Goal: Task Accomplishment & Management: Manage account settings

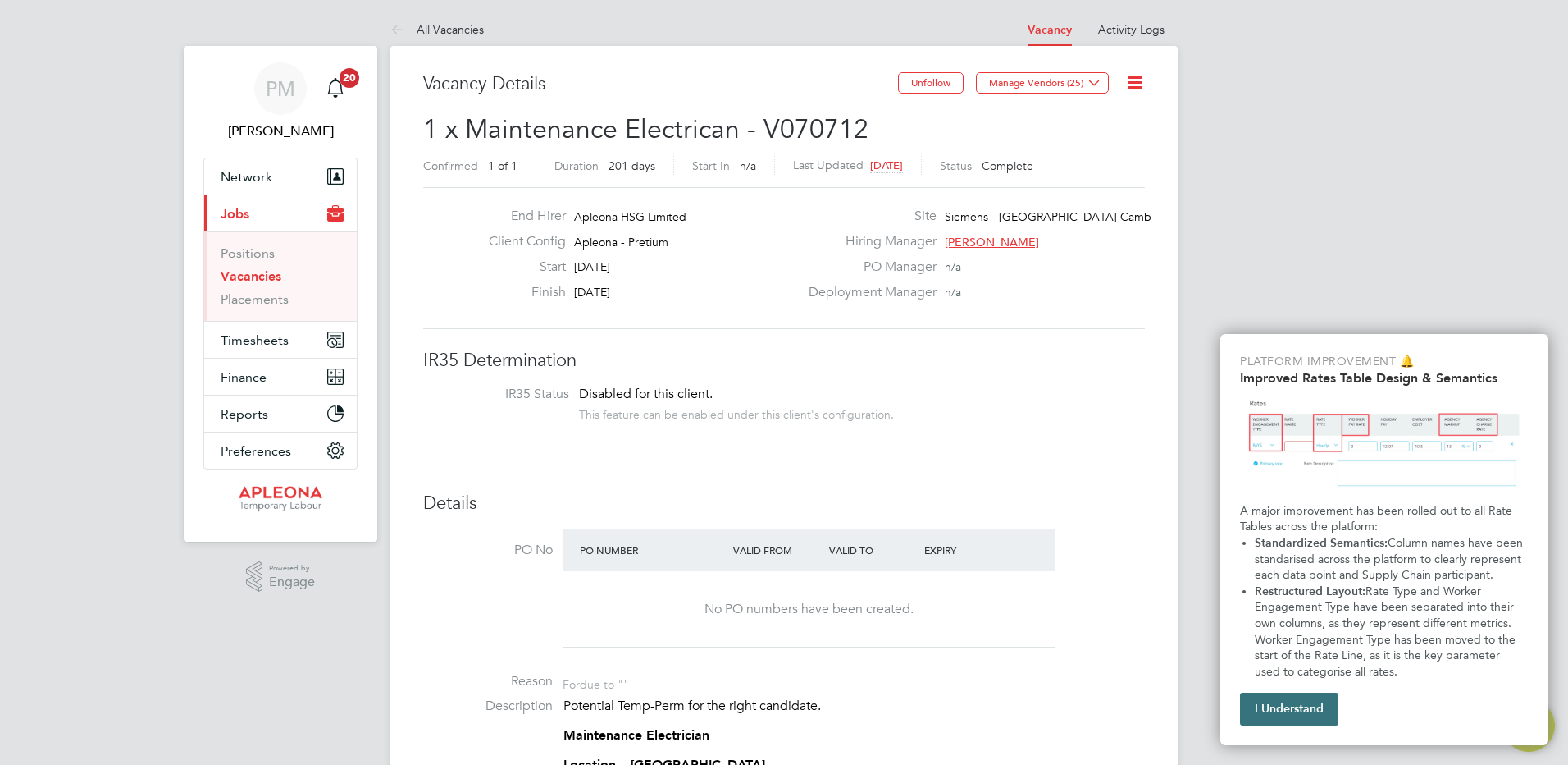
click at [1300, 710] on button "I Understand" at bounding box center [1289, 709] width 98 height 33
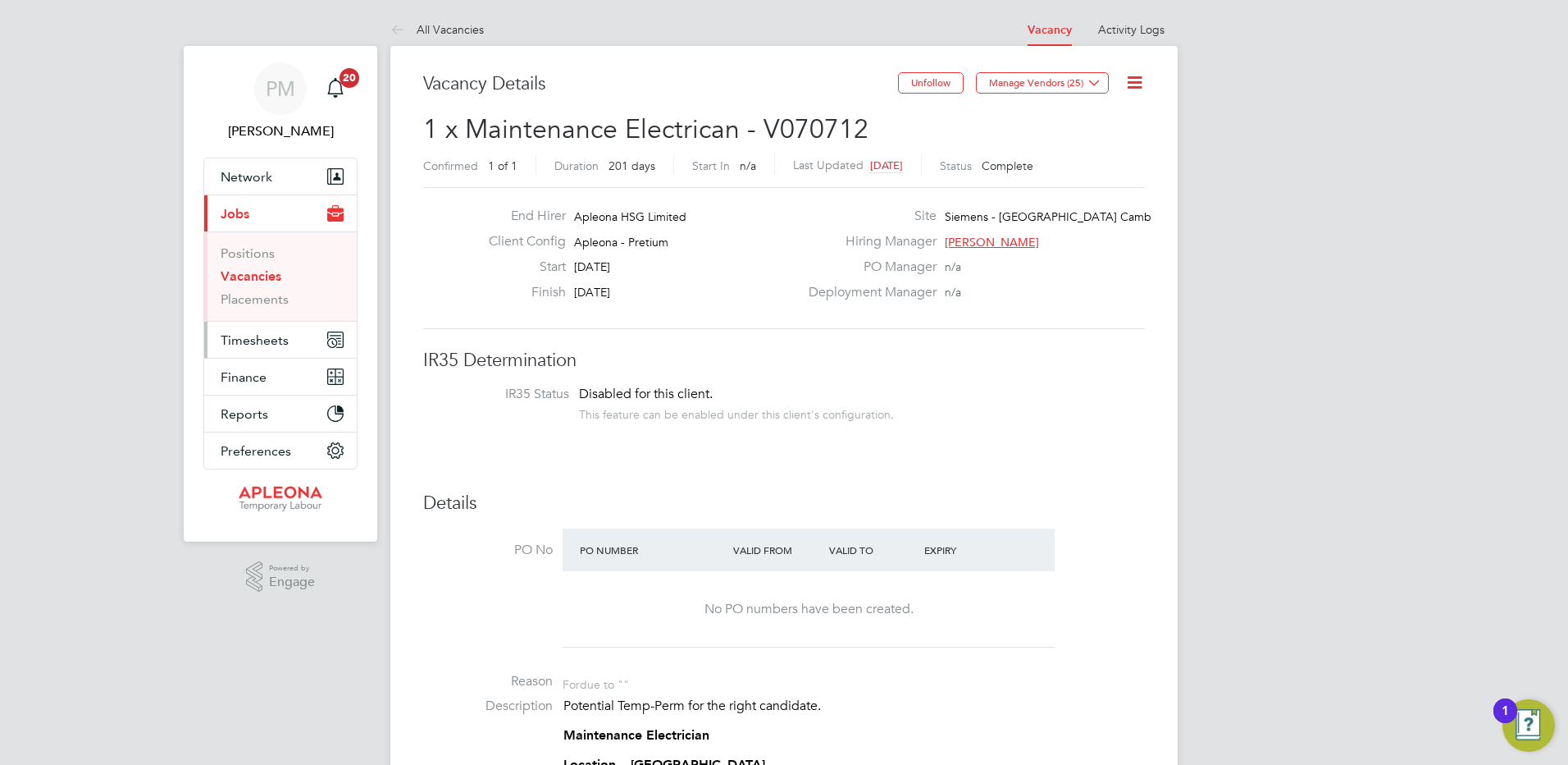
click at [265, 342] on span "Timesheets" at bounding box center [254, 340] width 68 height 15
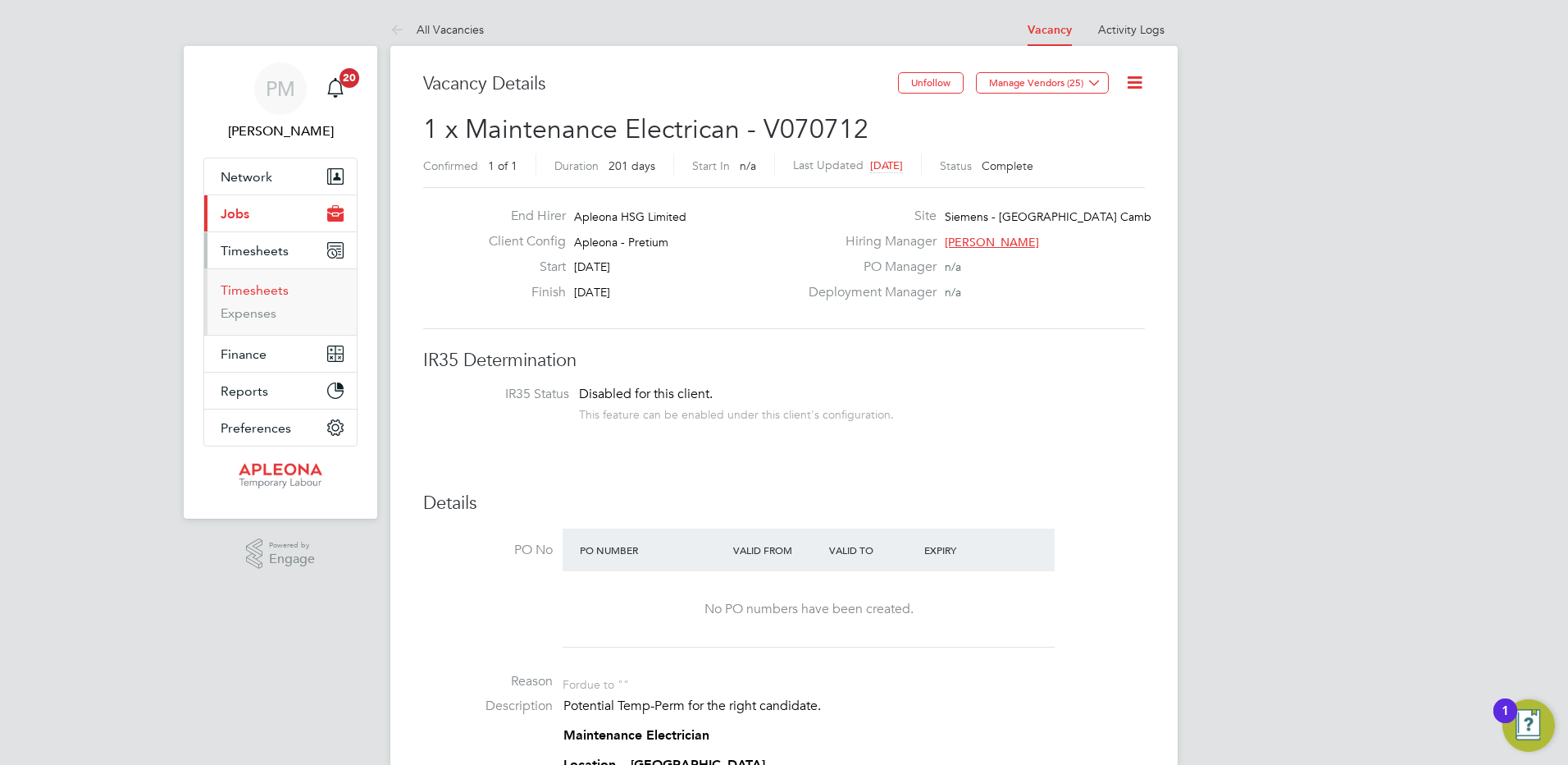
click at [256, 292] on link "Timesheets" at bounding box center [254, 290] width 68 height 15
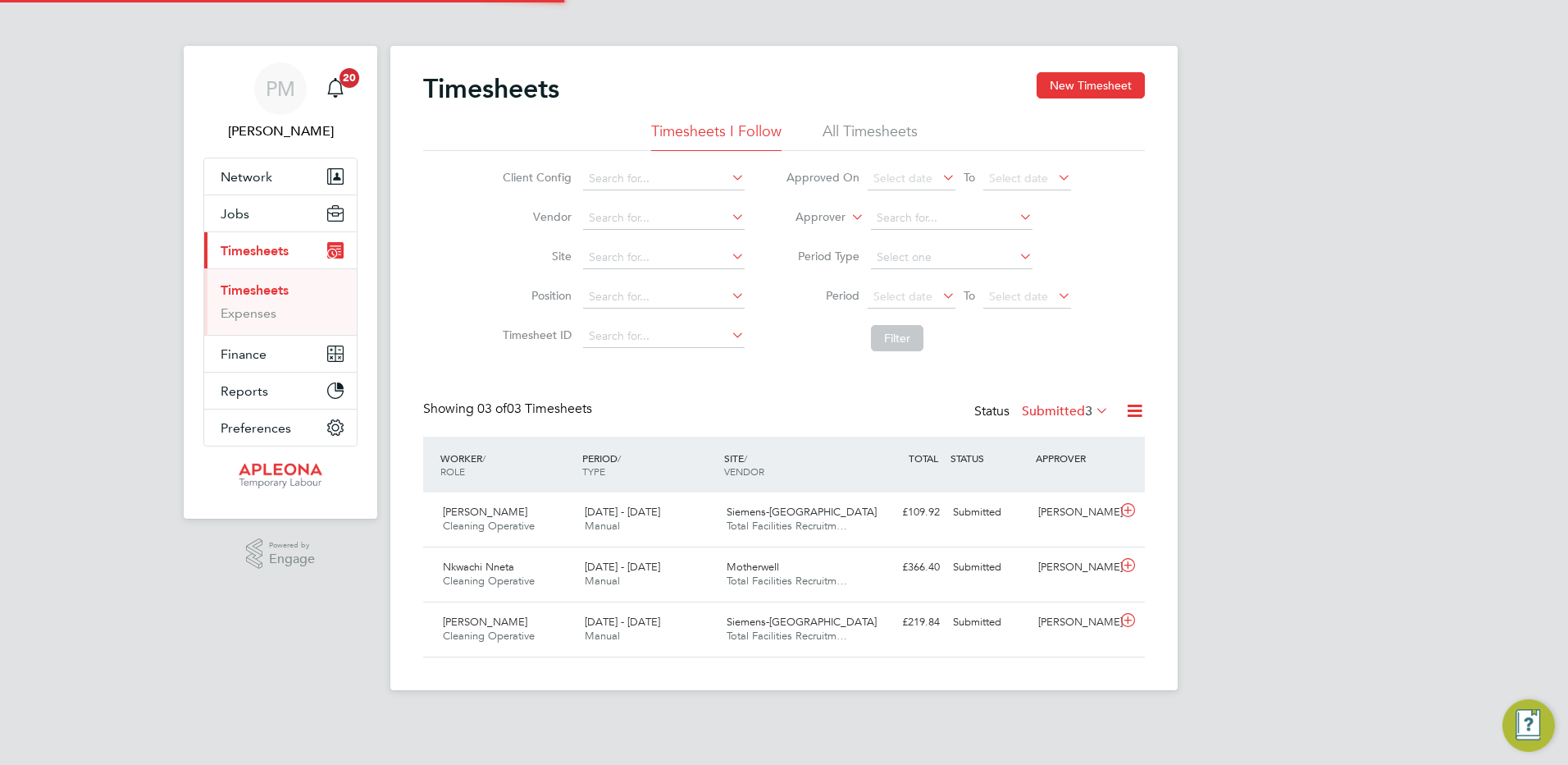
scroll to position [42, 143]
click at [492, 570] on span "Nkwachi Nneta" at bounding box center [478, 566] width 71 height 14
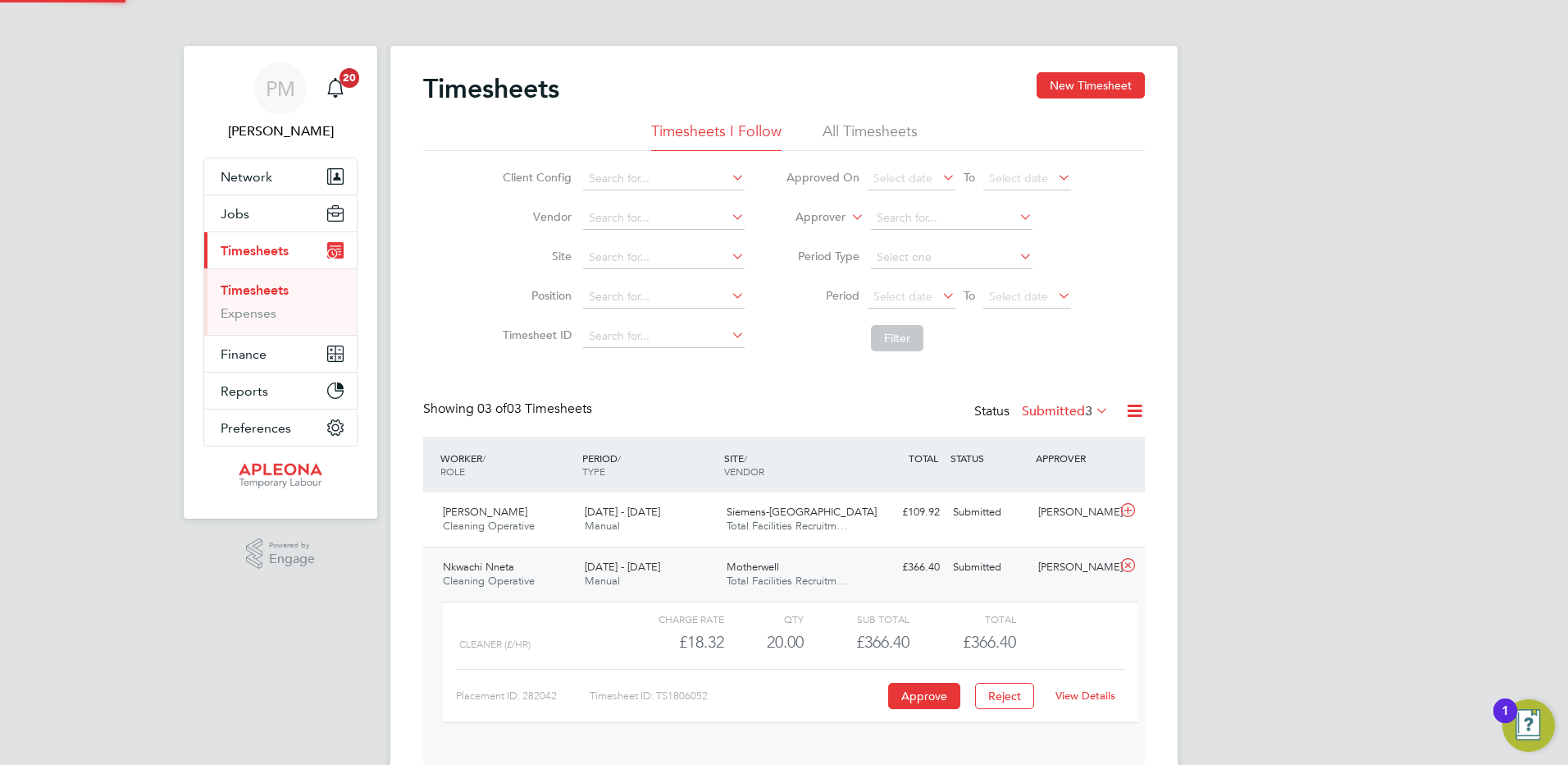
scroll to position [28, 160]
click at [909, 692] on button "Approve" at bounding box center [925, 695] width 72 height 27
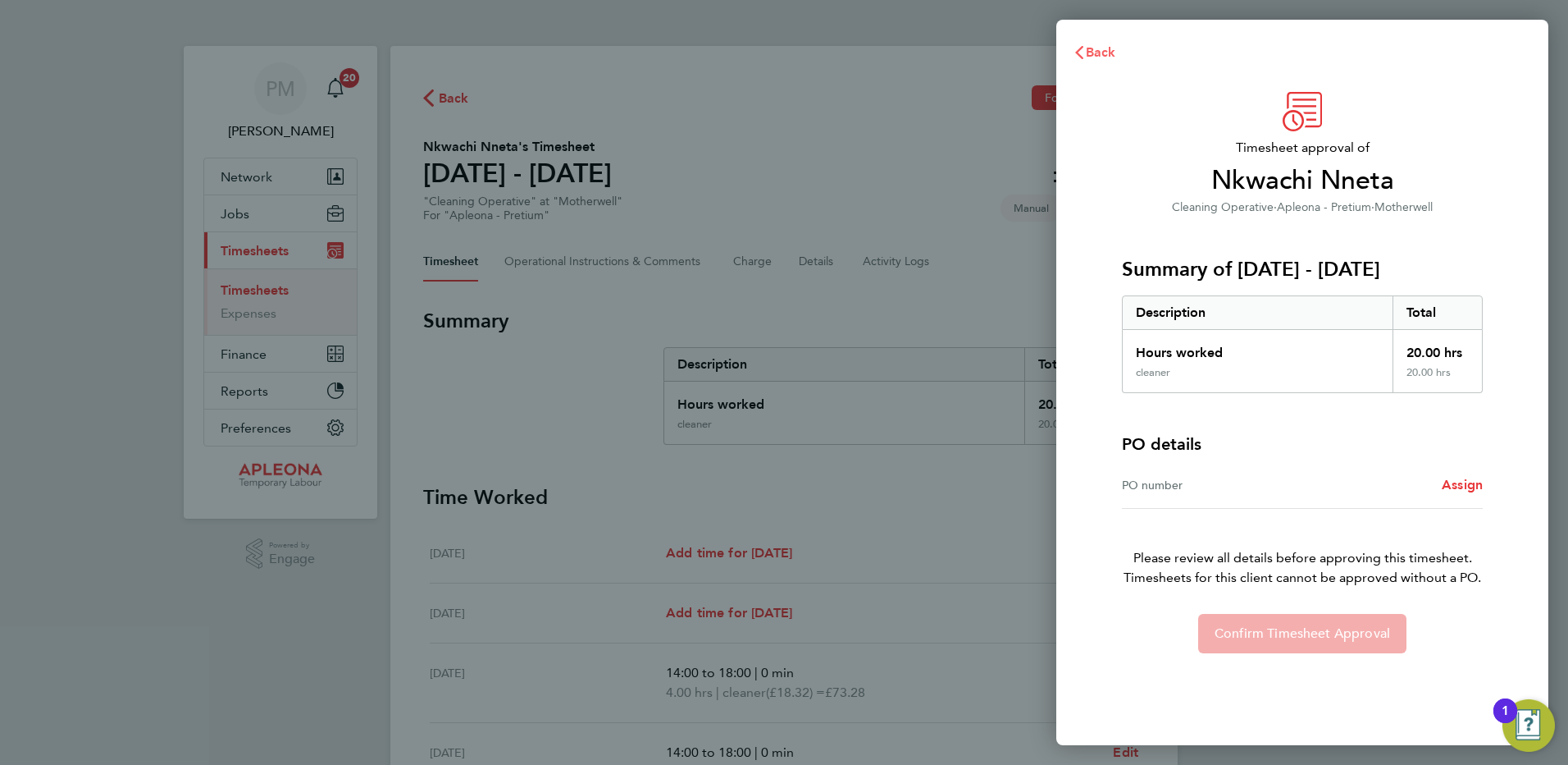
click at [1106, 55] on span "Back" at bounding box center [1100, 52] width 30 height 15
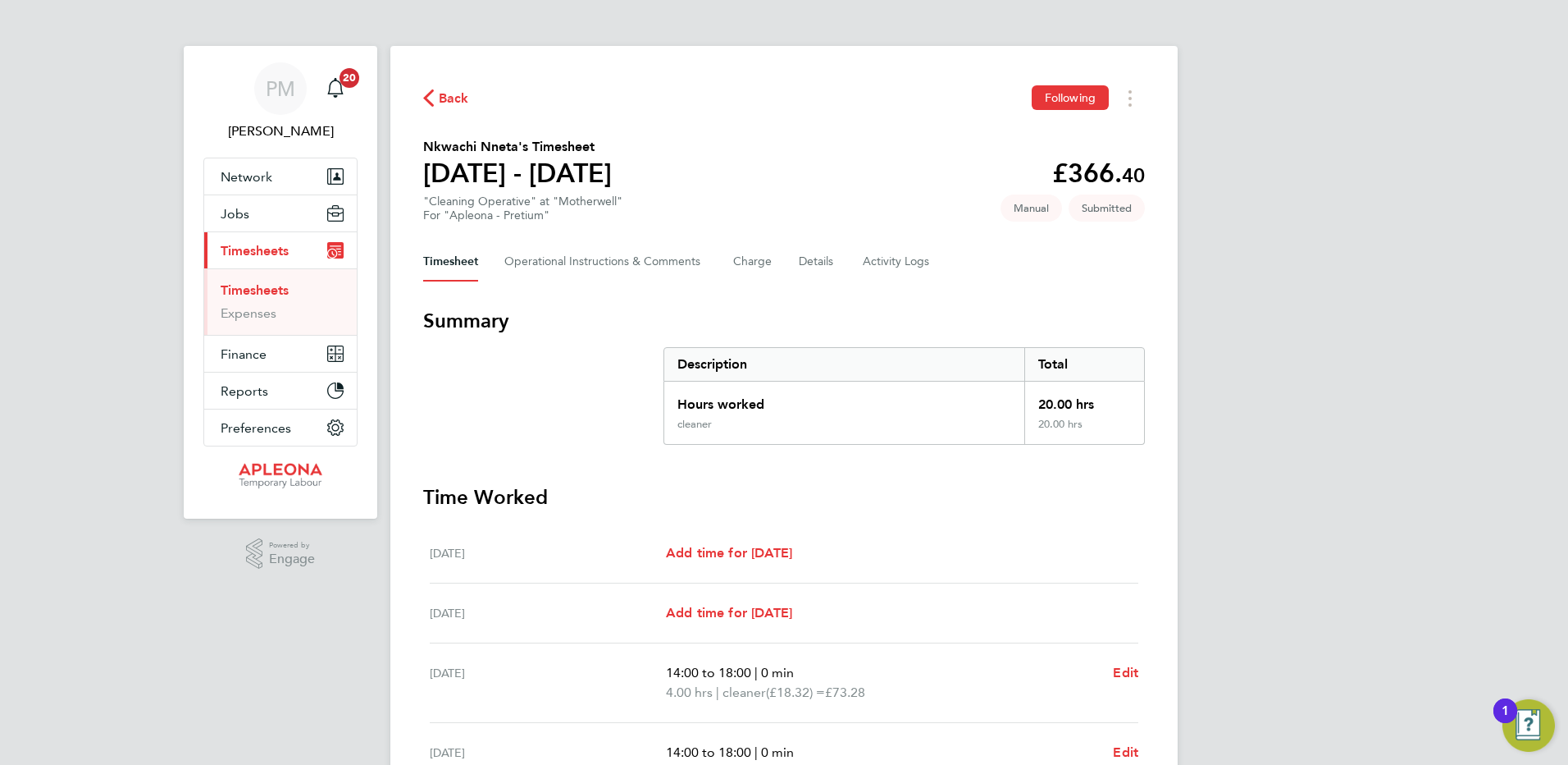
click at [248, 292] on link "Timesheets" at bounding box center [254, 290] width 68 height 15
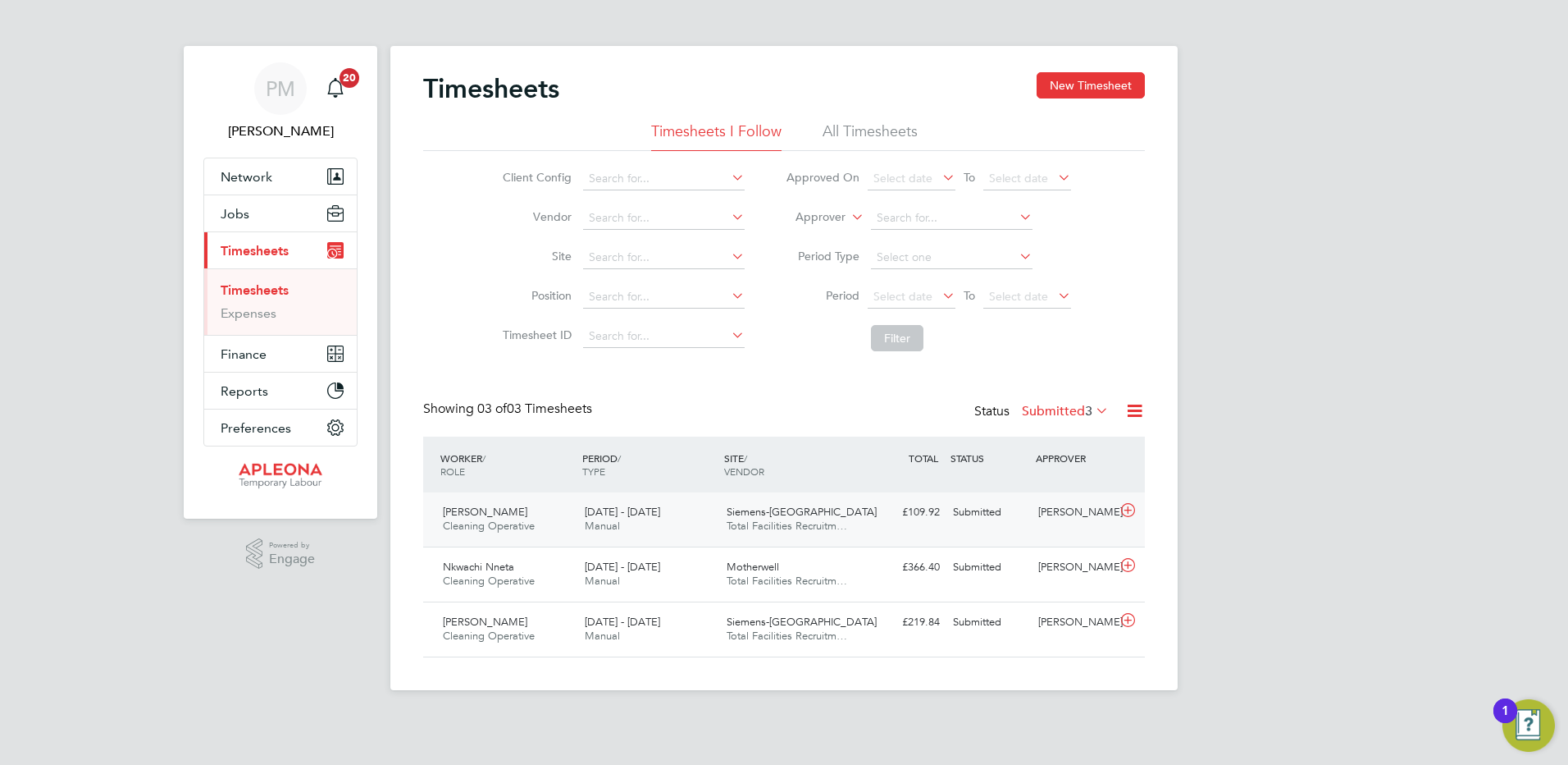
click at [501, 512] on span "[PERSON_NAME]" at bounding box center [485, 511] width 84 height 14
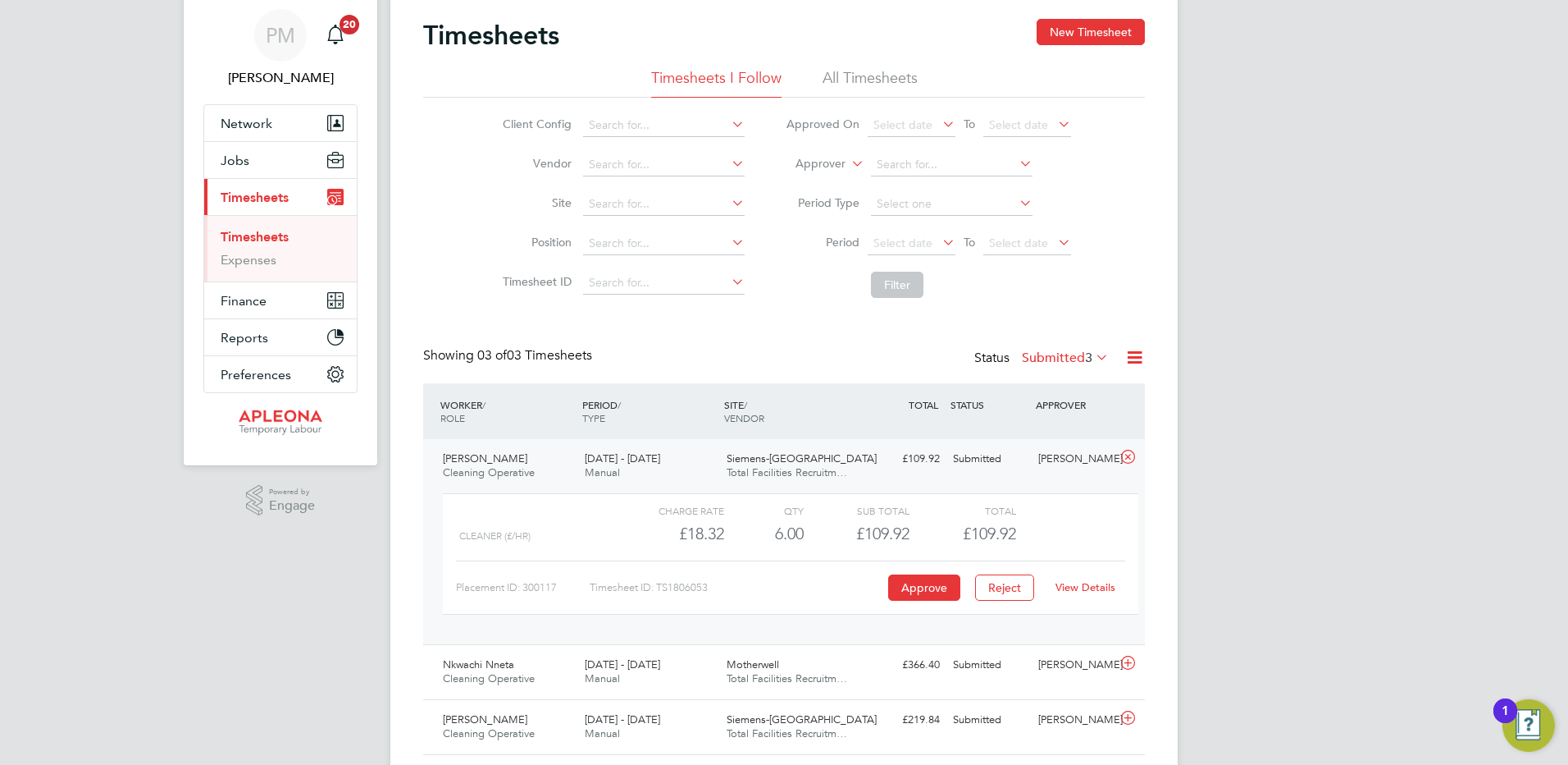
scroll to position [102, 0]
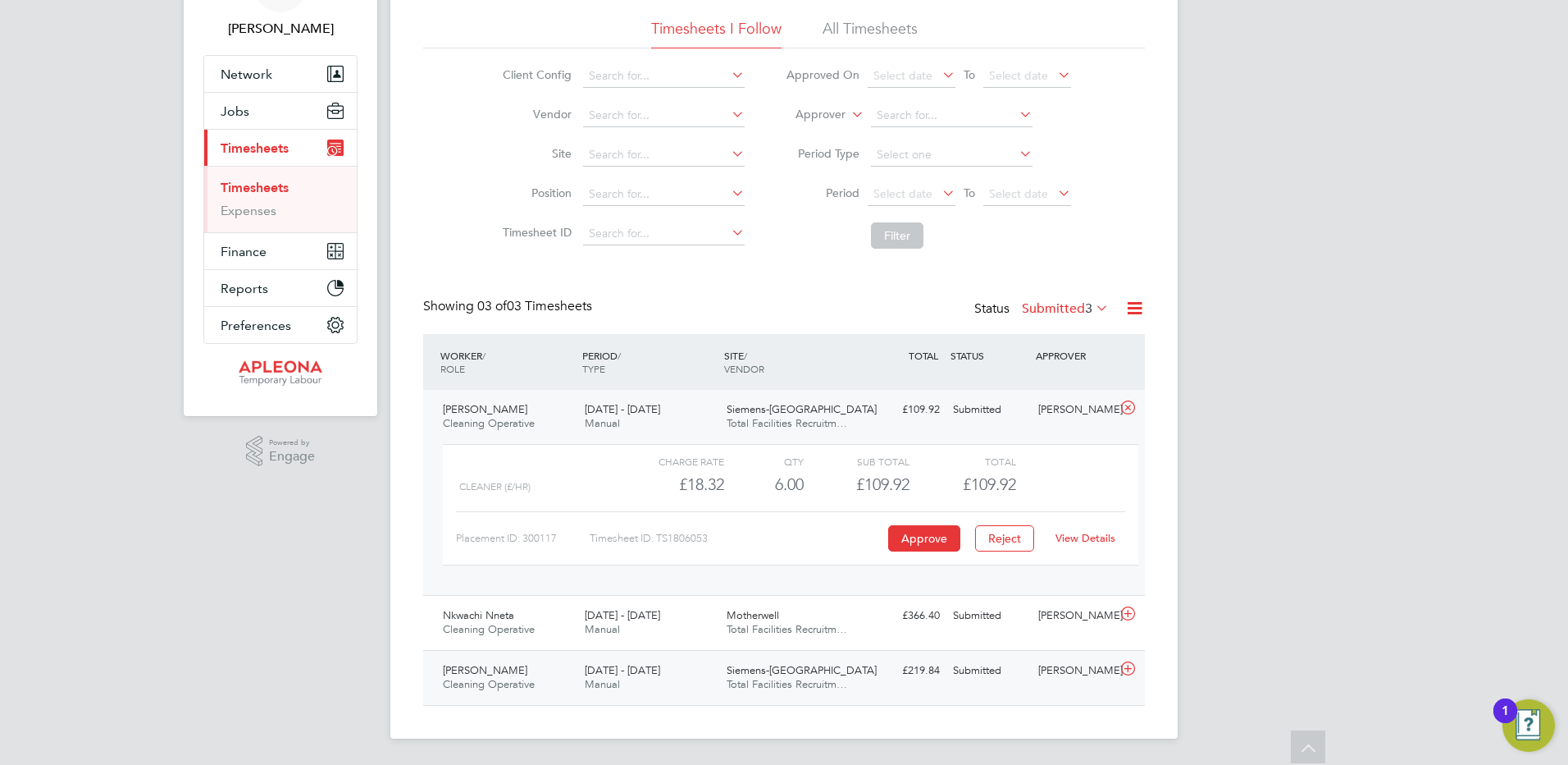
click at [481, 675] on span "[PERSON_NAME]" at bounding box center [485, 669] width 84 height 14
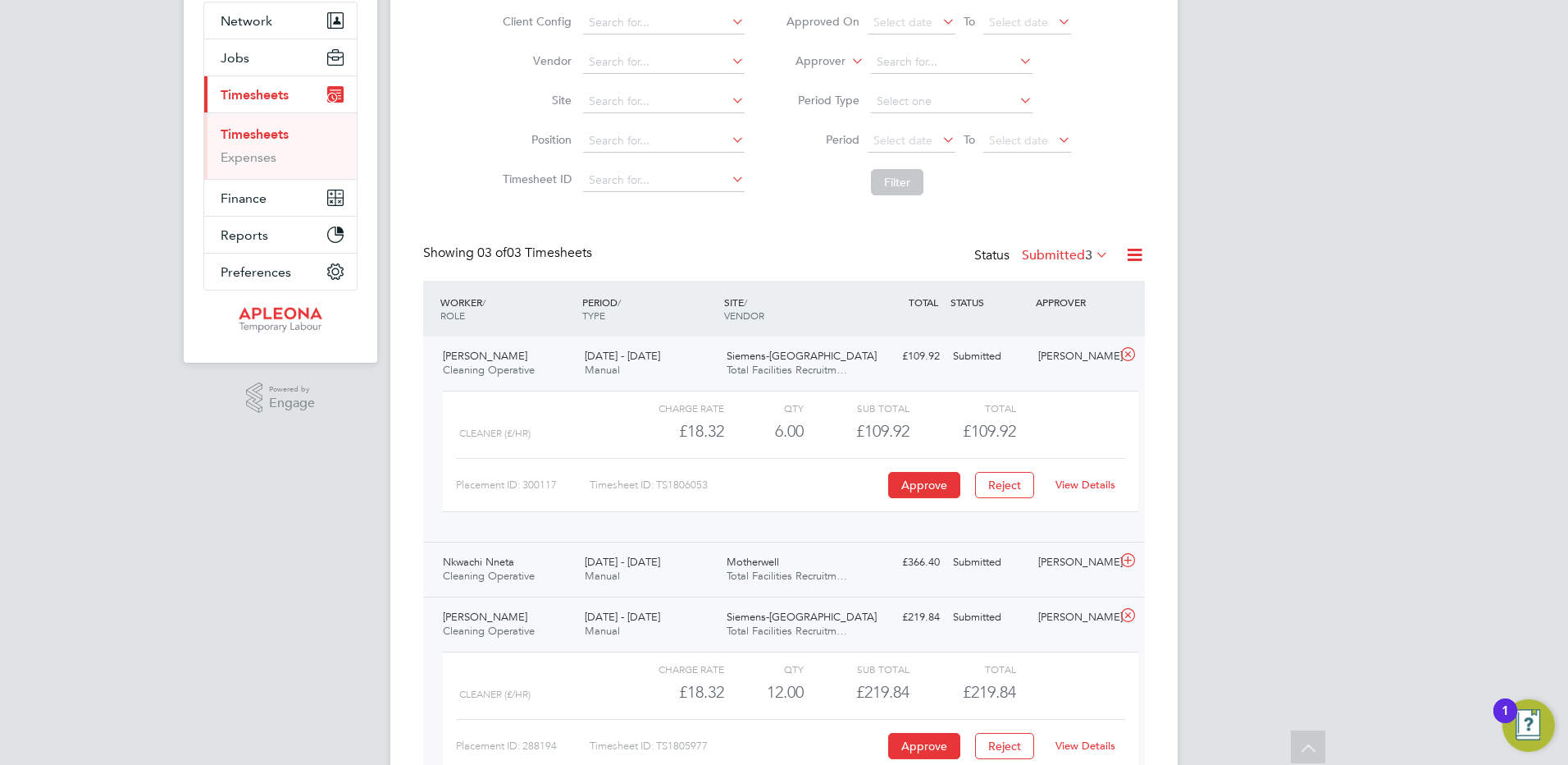
scroll to position [254, 0]
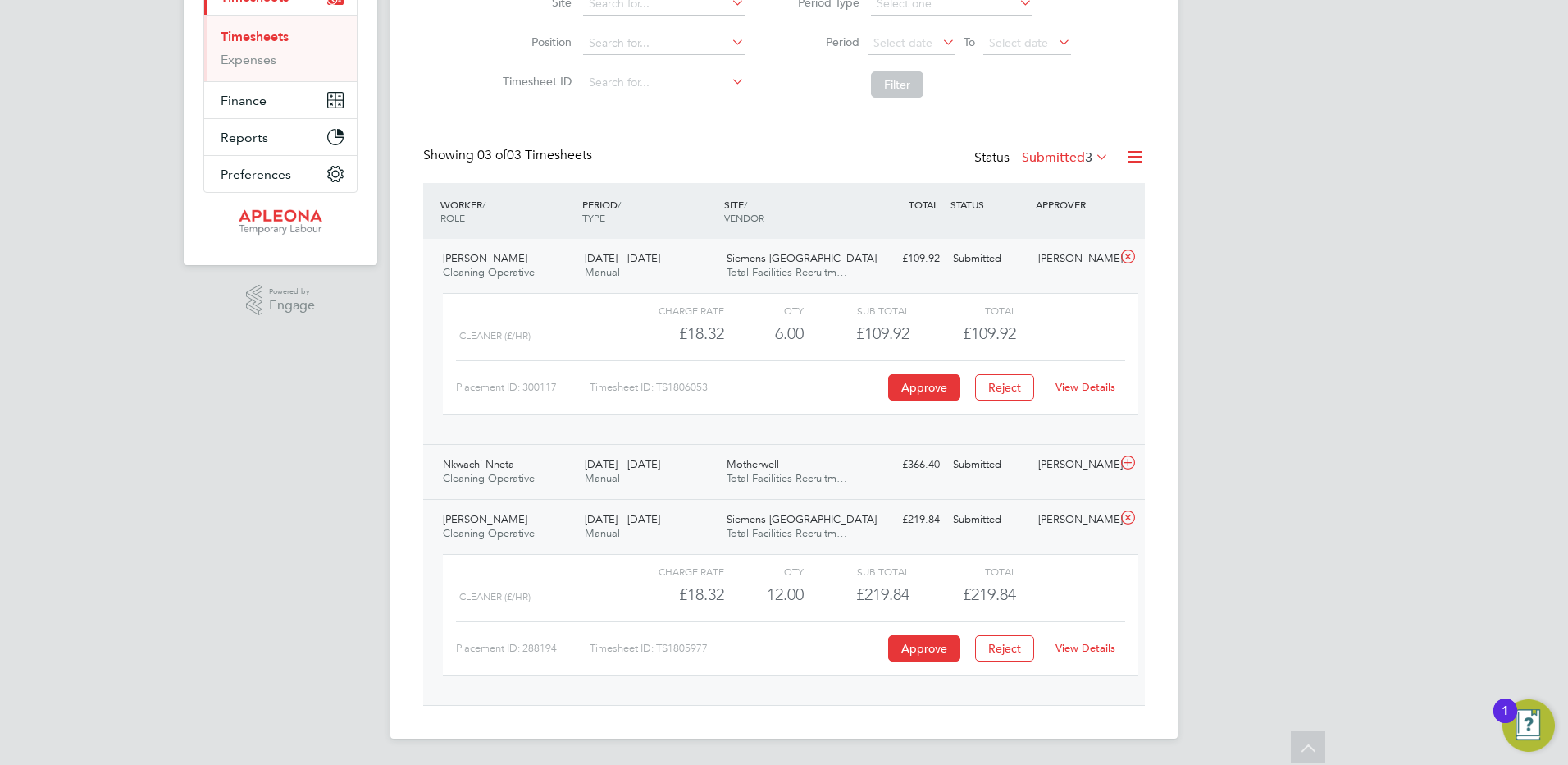
click at [511, 468] on span "Nkwachi Nneta" at bounding box center [478, 464] width 71 height 14
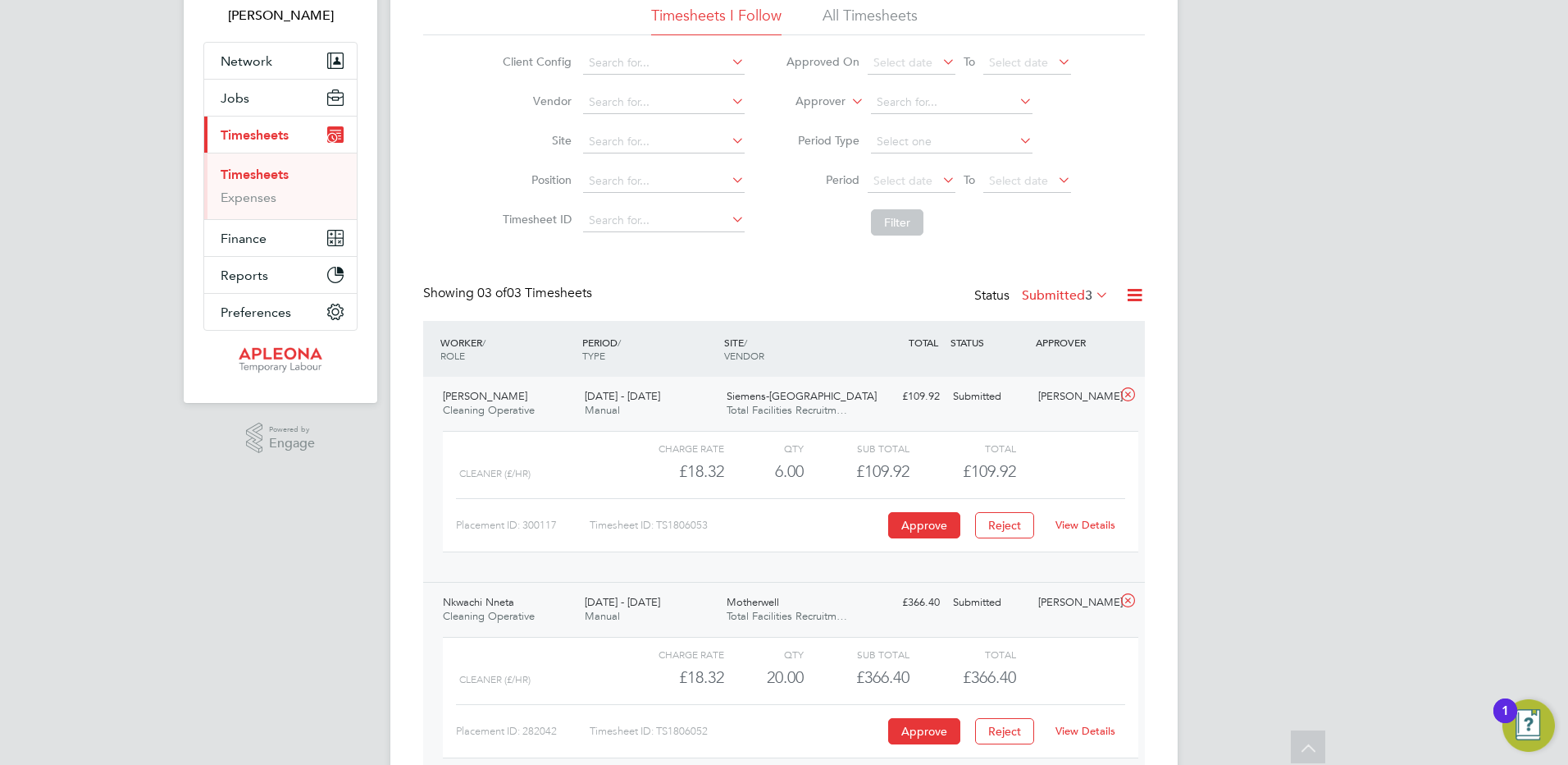
scroll to position [0, 0]
